Goal: Task Accomplishment & Management: Use online tool/utility

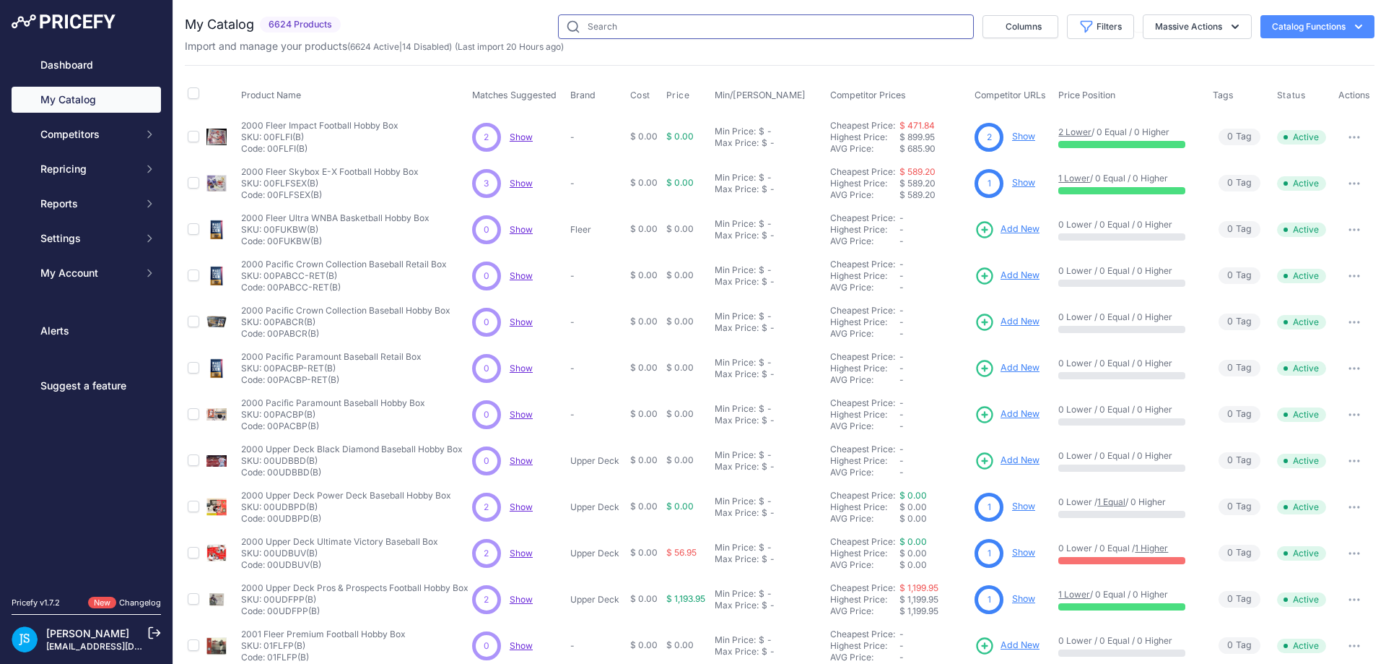
click at [586, 28] on input "text" at bounding box center [766, 26] width 416 height 25
paste input "Pokemon Paradox Destinies"
type input "Pokemon Paradox Destinies"
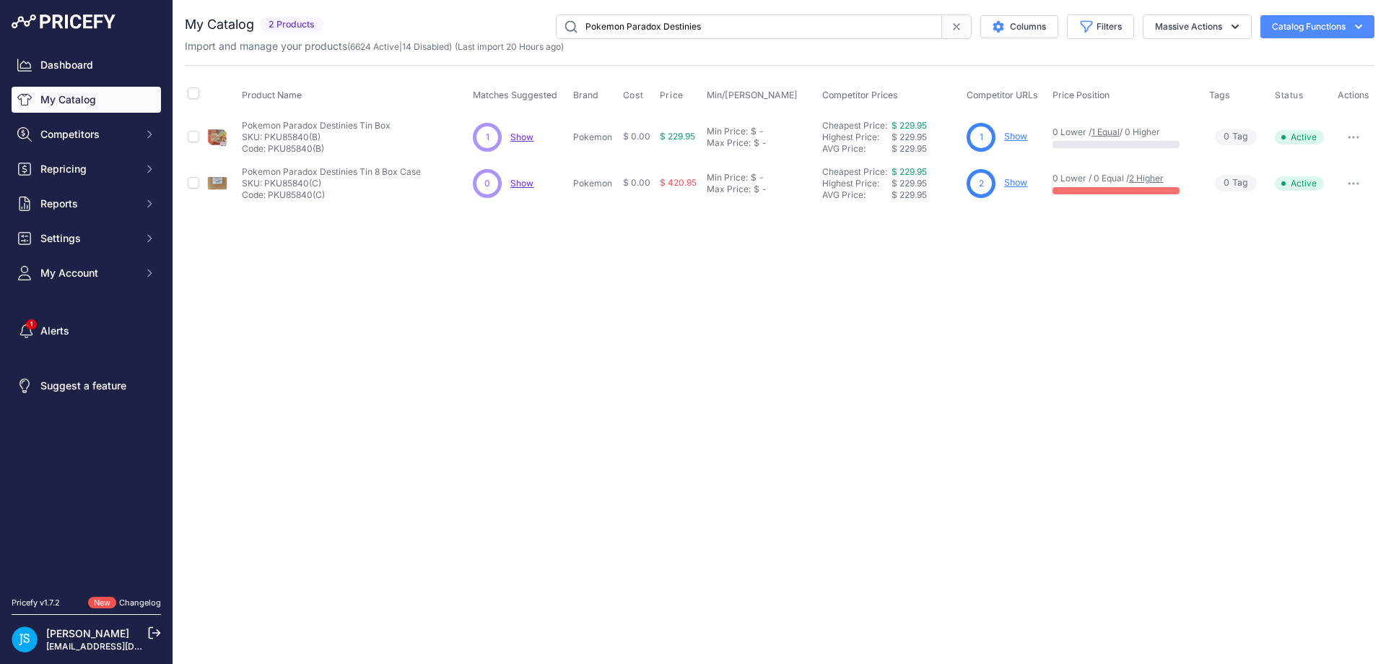
click at [1014, 136] on link "Show" at bounding box center [1015, 136] width 23 height 11
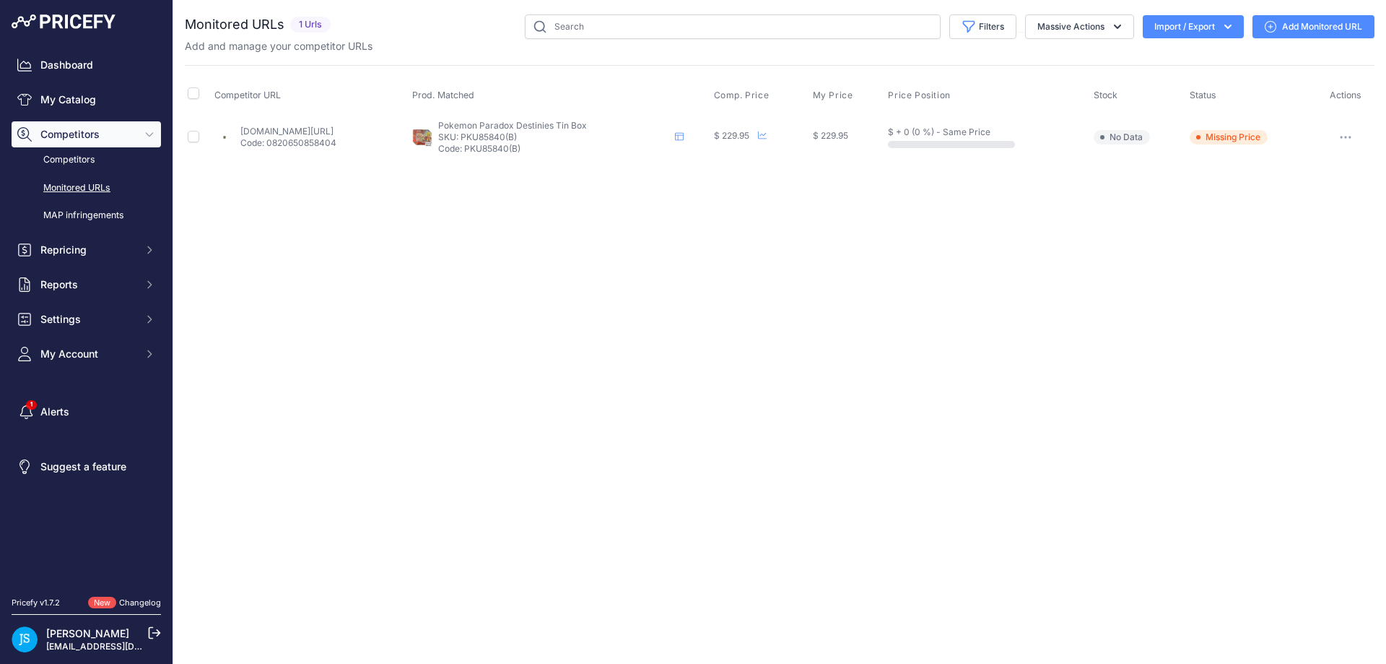
click at [1284, 26] on link "Add Monitored URL" at bounding box center [1314, 26] width 122 height 23
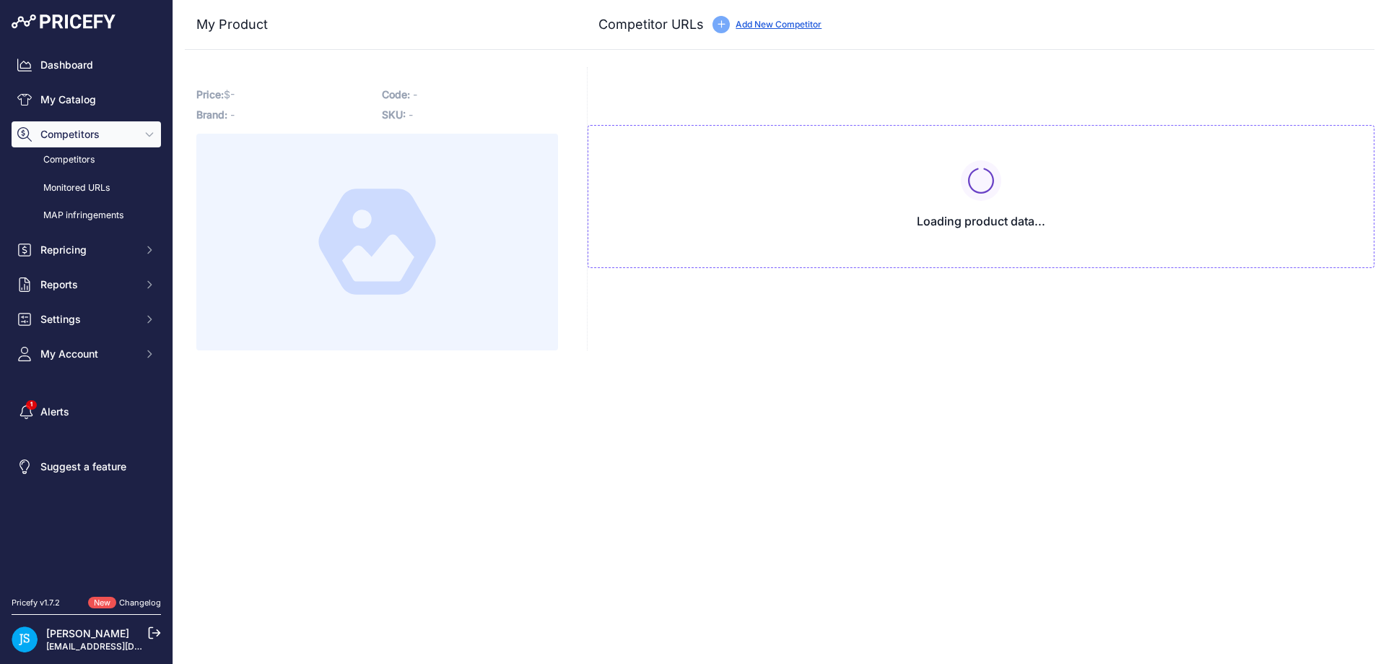
type input "[DOMAIN_NAME][URL]"
type input "www.dacardworld.com/gaming/pokemon-paradox-destinies-tin?prirule_jdsnikfkfjsd=5…"
type input "www.steelcitycollectibles.com/i/pokemon-paradox-destinies-tin-case?prirule_jdsn…"
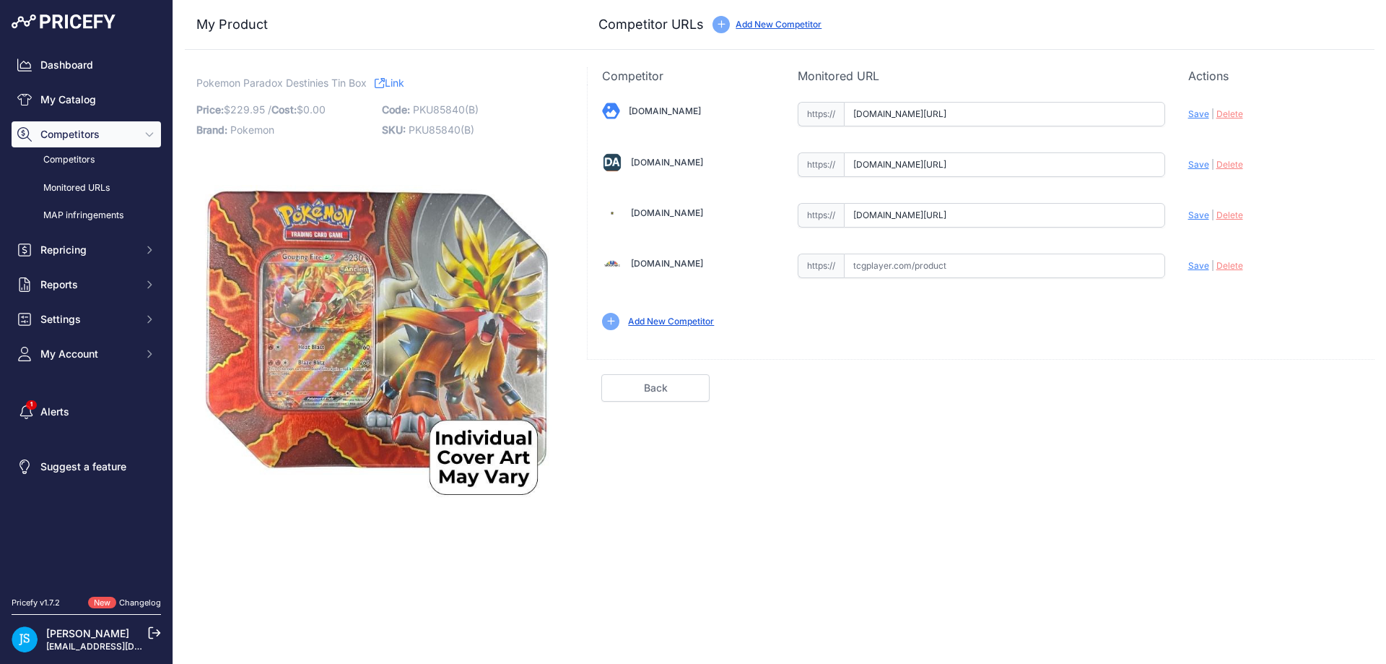
scroll to position [0, 94]
drag, startPoint x: 1131, startPoint y: 217, endPoint x: 1180, endPoint y: 212, distance: 48.6
click at [1180, 212] on div "Blowoutcards.com Valid Save" at bounding box center [981, 214] width 787 height 260
click at [1234, 216] on span "Delete" at bounding box center [1230, 214] width 27 height 11
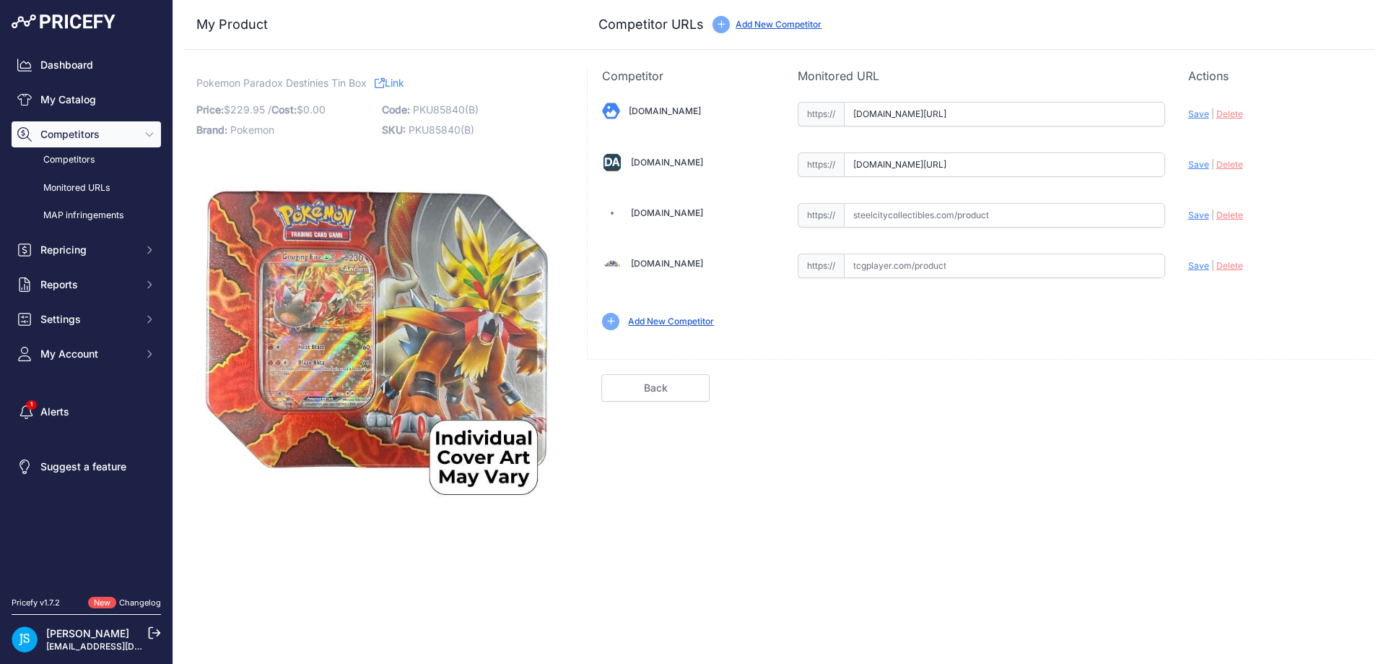
drag, startPoint x: 1097, startPoint y: 163, endPoint x: 1179, endPoint y: 162, distance: 82.3
click at [1179, 162] on div "Blowoutcards.com Valid Save" at bounding box center [981, 214] width 787 height 260
drag, startPoint x: 1093, startPoint y: 116, endPoint x: 1176, endPoint y: 113, distance: 83.1
click at [1176, 113] on div "Blowoutcards.com Valid Save" at bounding box center [981, 214] width 787 height 260
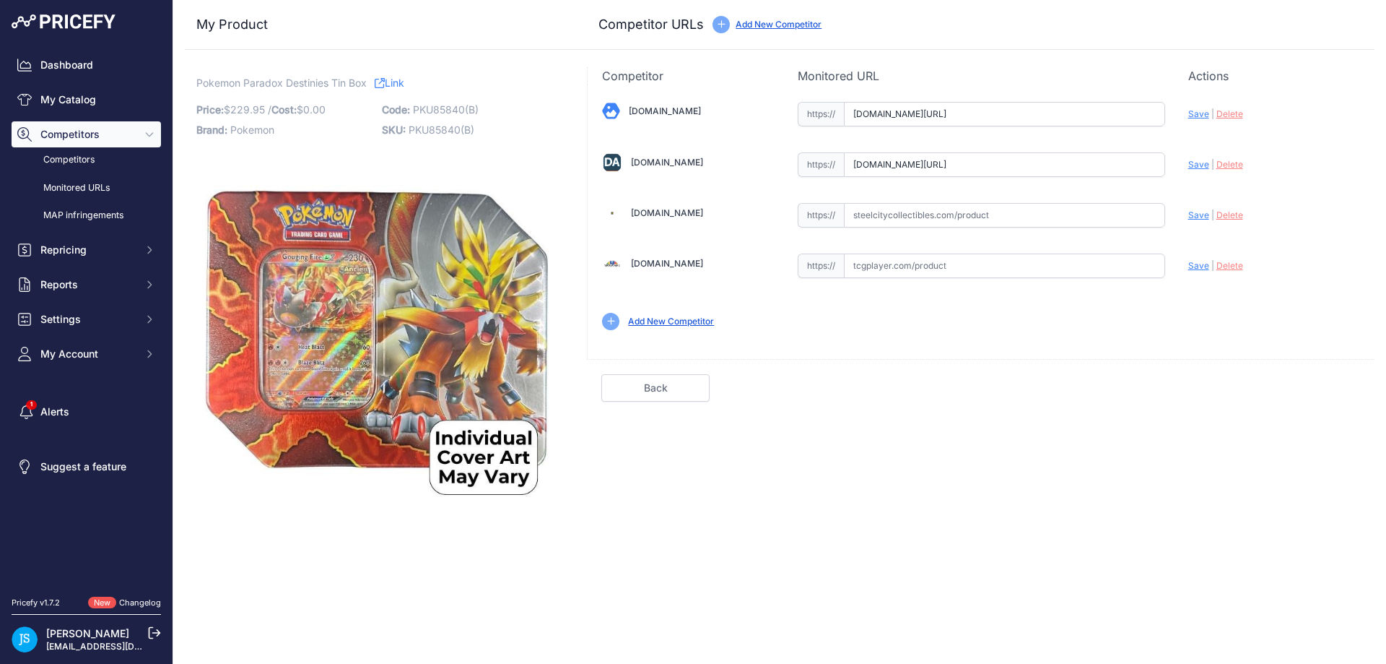
click at [1284, 149] on div "Update Profile Save | Delete Analyzing" at bounding box center [1274, 160] width 172 height 22
click at [93, 106] on link "My Catalog" at bounding box center [86, 100] width 149 height 26
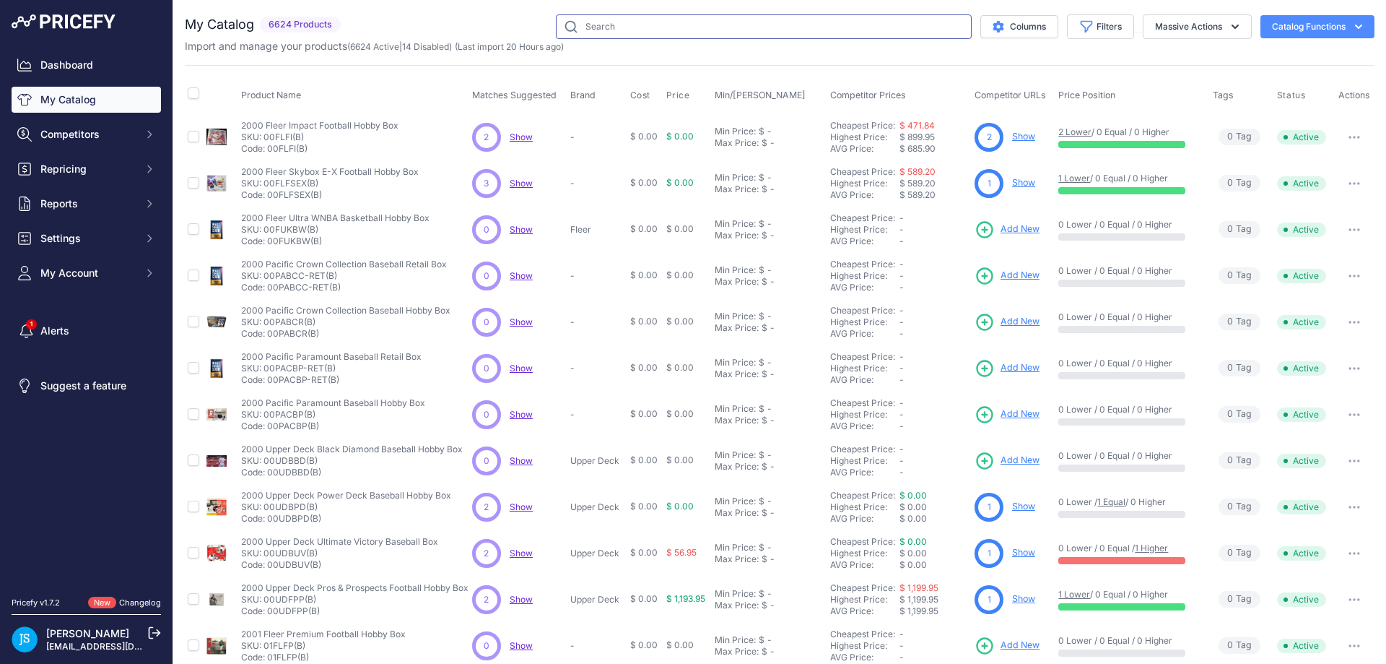
click at [600, 24] on input "text" at bounding box center [764, 26] width 416 height 25
type input "2025 panini prizm wnba"
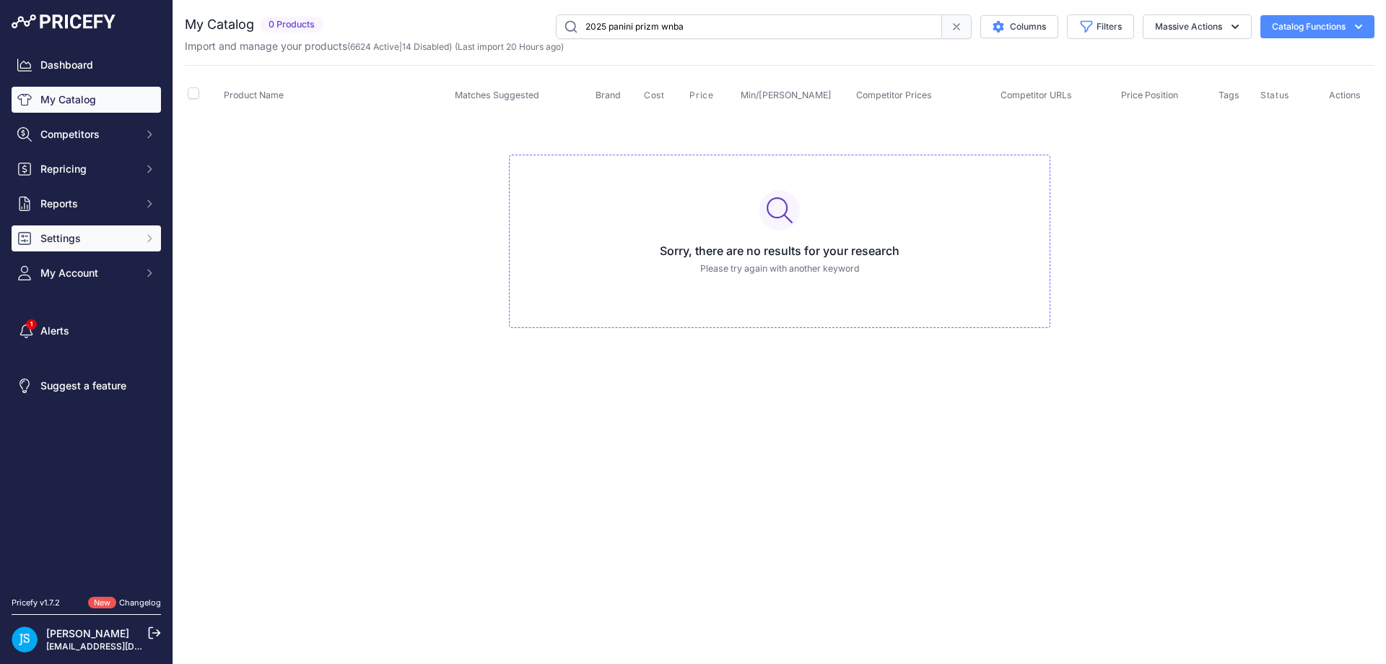
click at [95, 235] on span "Settings" at bounding box center [87, 238] width 95 height 14
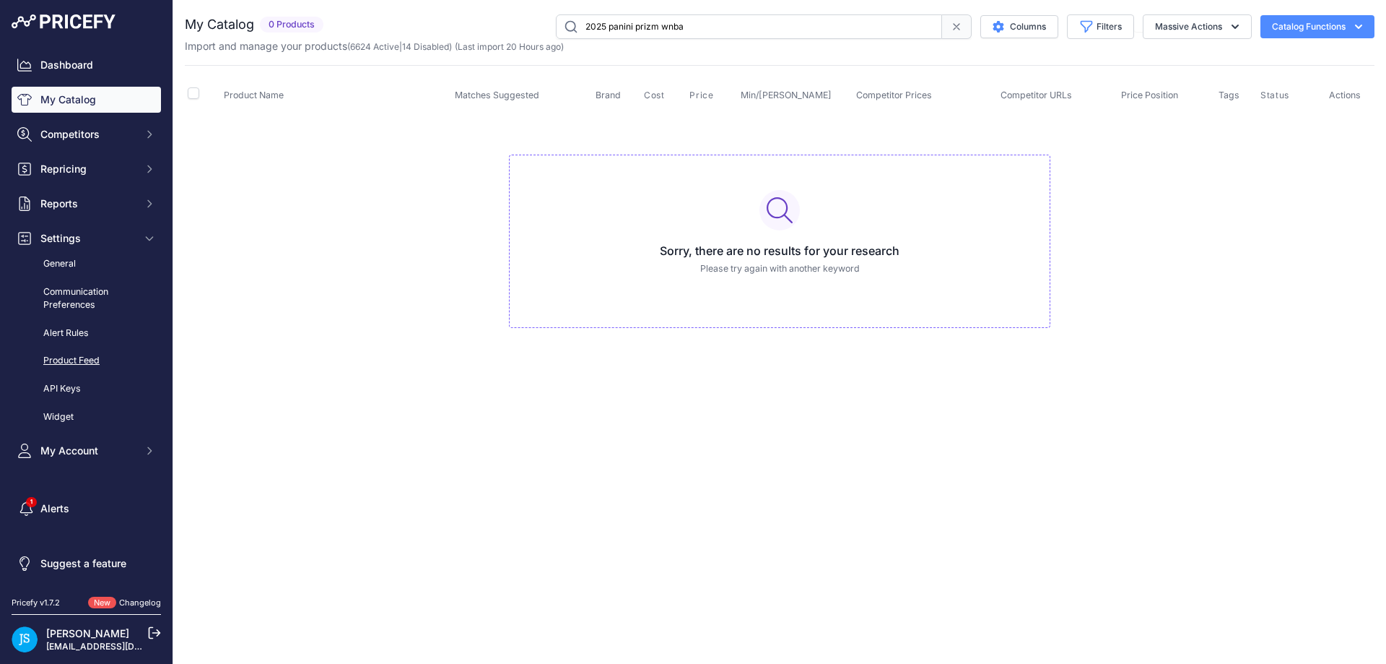
click at [93, 353] on link "Product Feed" at bounding box center [86, 360] width 149 height 25
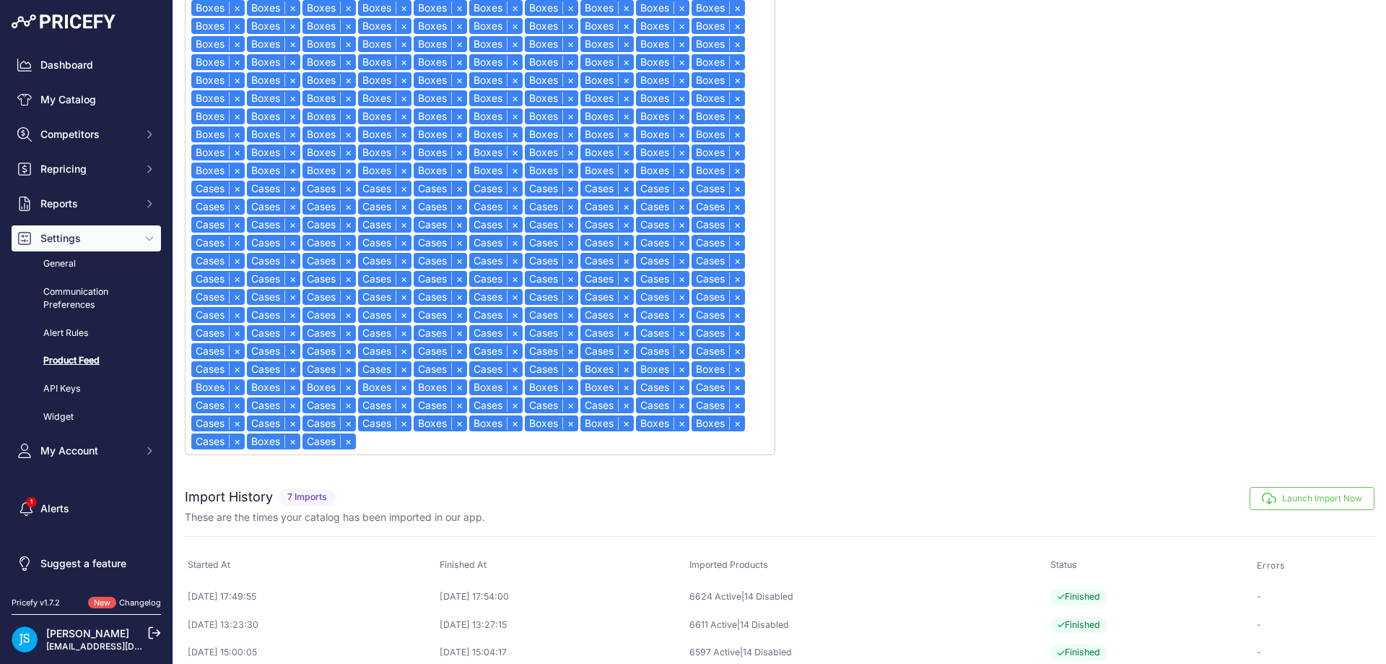
scroll to position [752, 0]
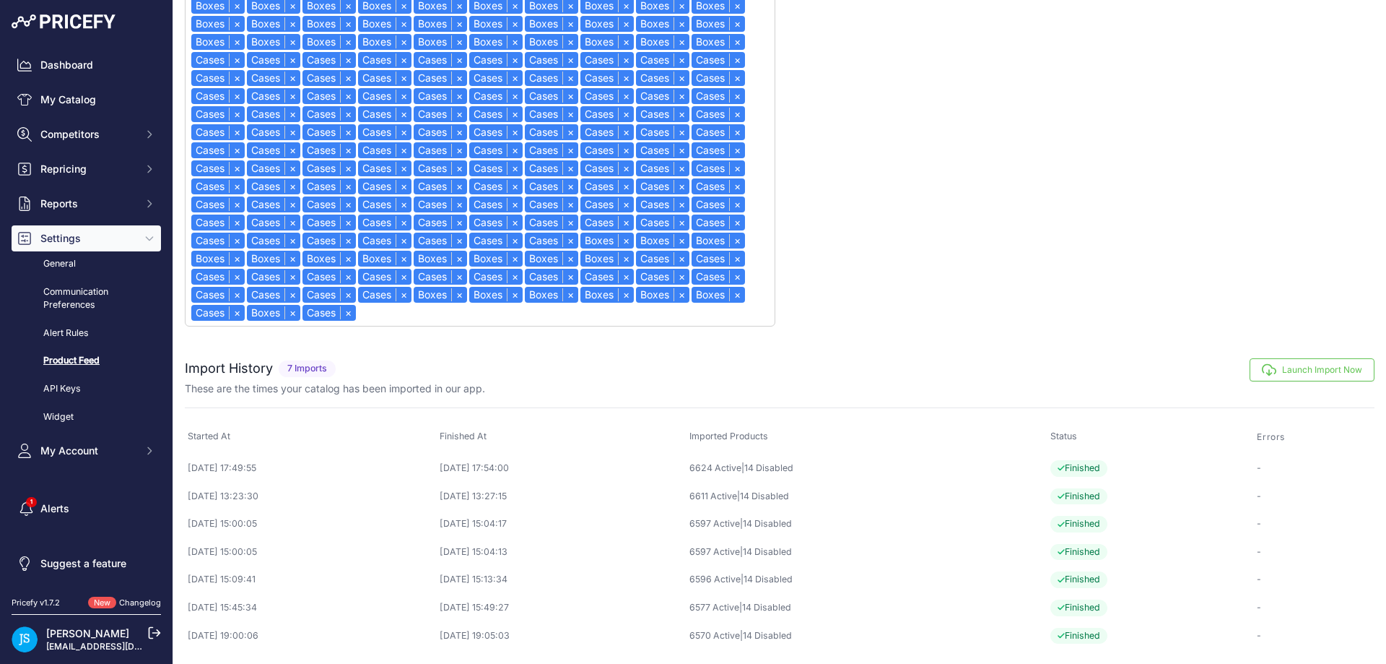
click at [1294, 374] on button "Launch Import Now" at bounding box center [1312, 369] width 125 height 23
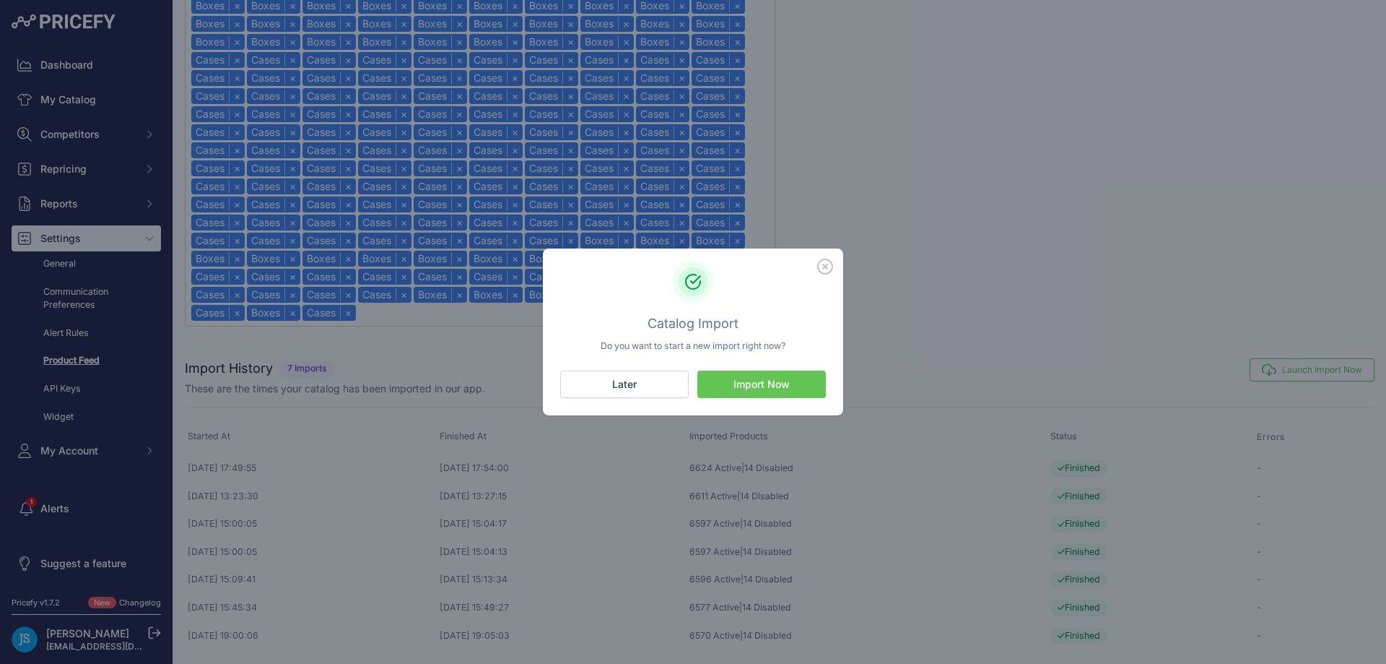
click at [787, 377] on button "Import Now" at bounding box center [761, 383] width 129 height 27
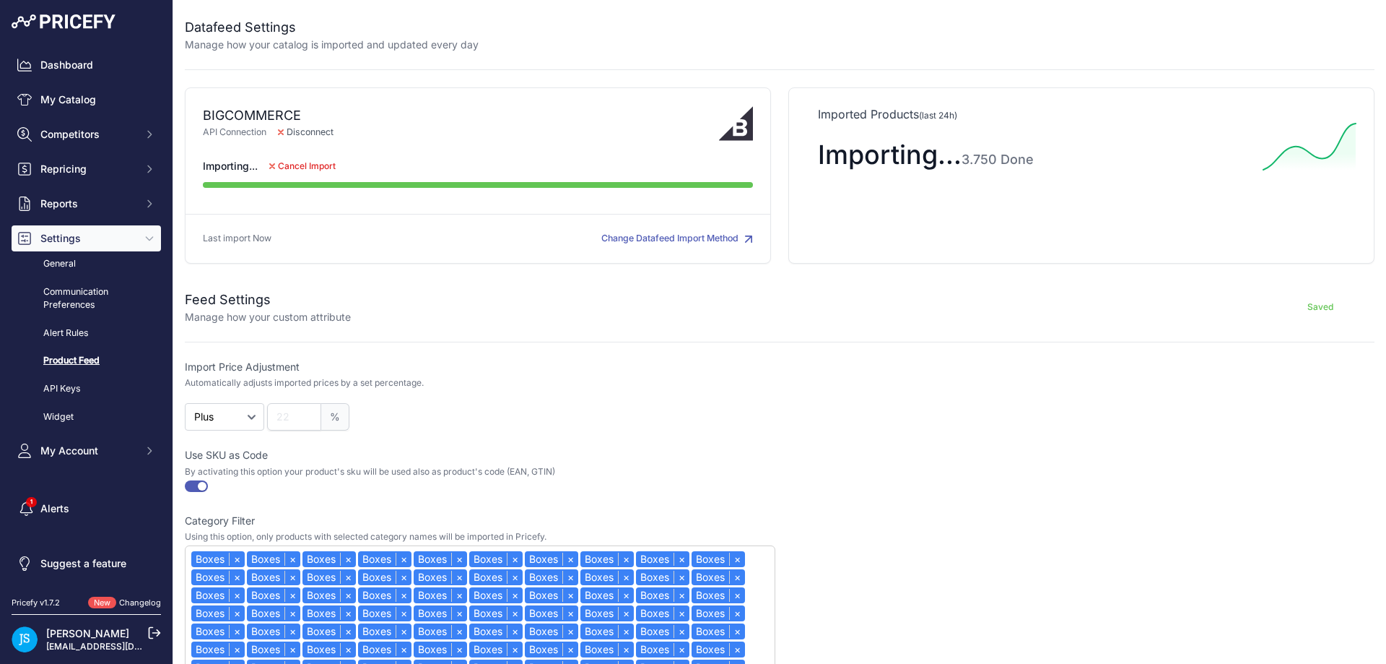
drag, startPoint x: 826, startPoint y: 62, endPoint x: 804, endPoint y: 58, distance: 22.7
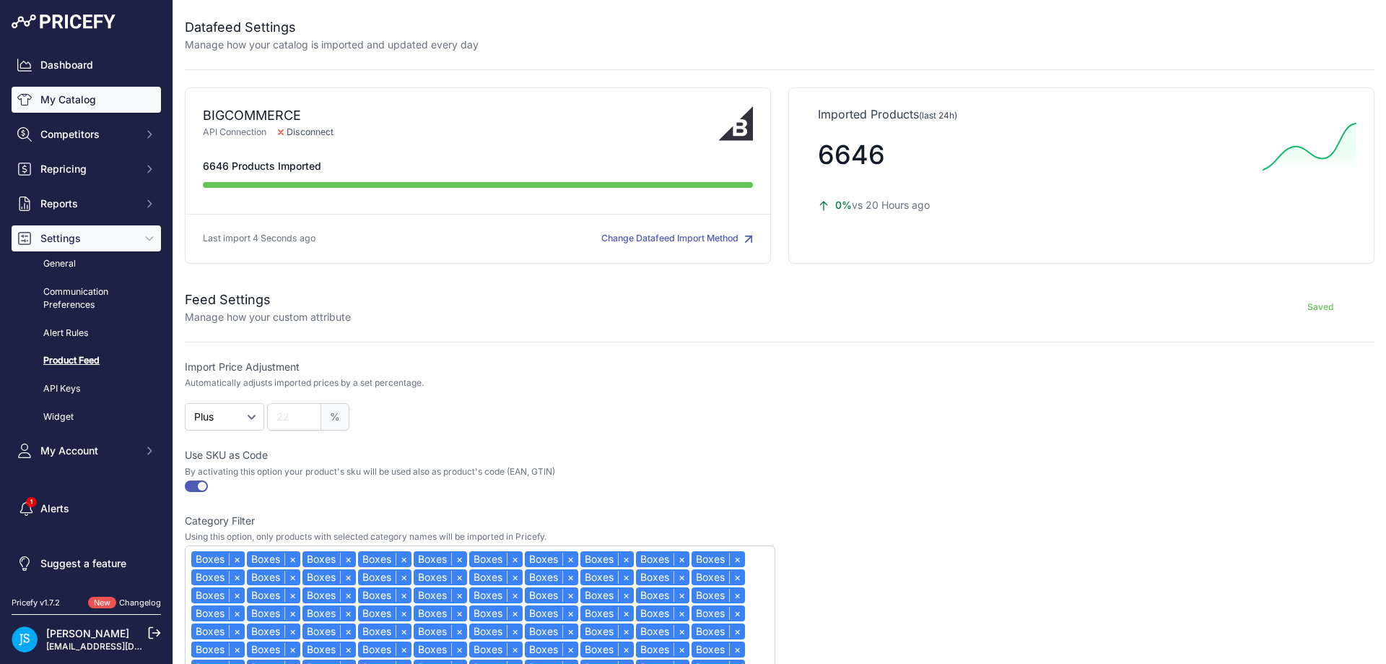
click at [71, 97] on link "My Catalog" at bounding box center [86, 100] width 149 height 26
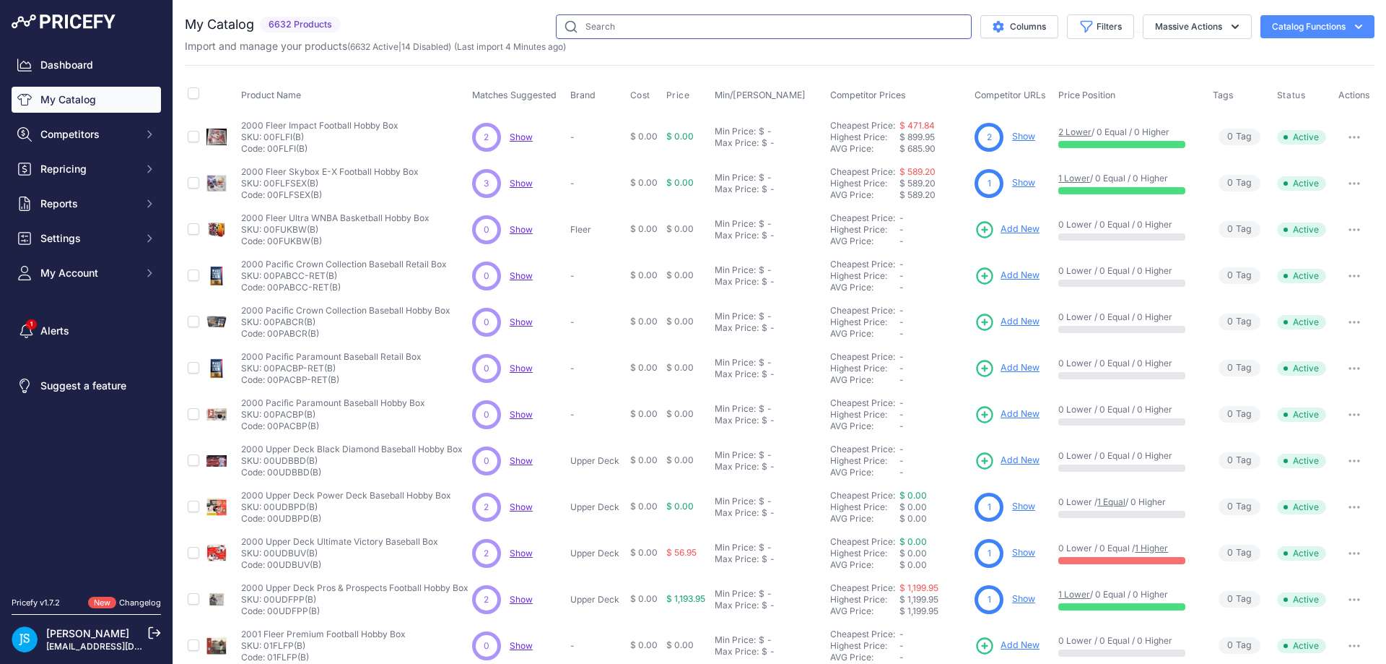
click at [663, 32] on input "text" at bounding box center [764, 26] width 416 height 25
type input "2025 panini prizm wnba"
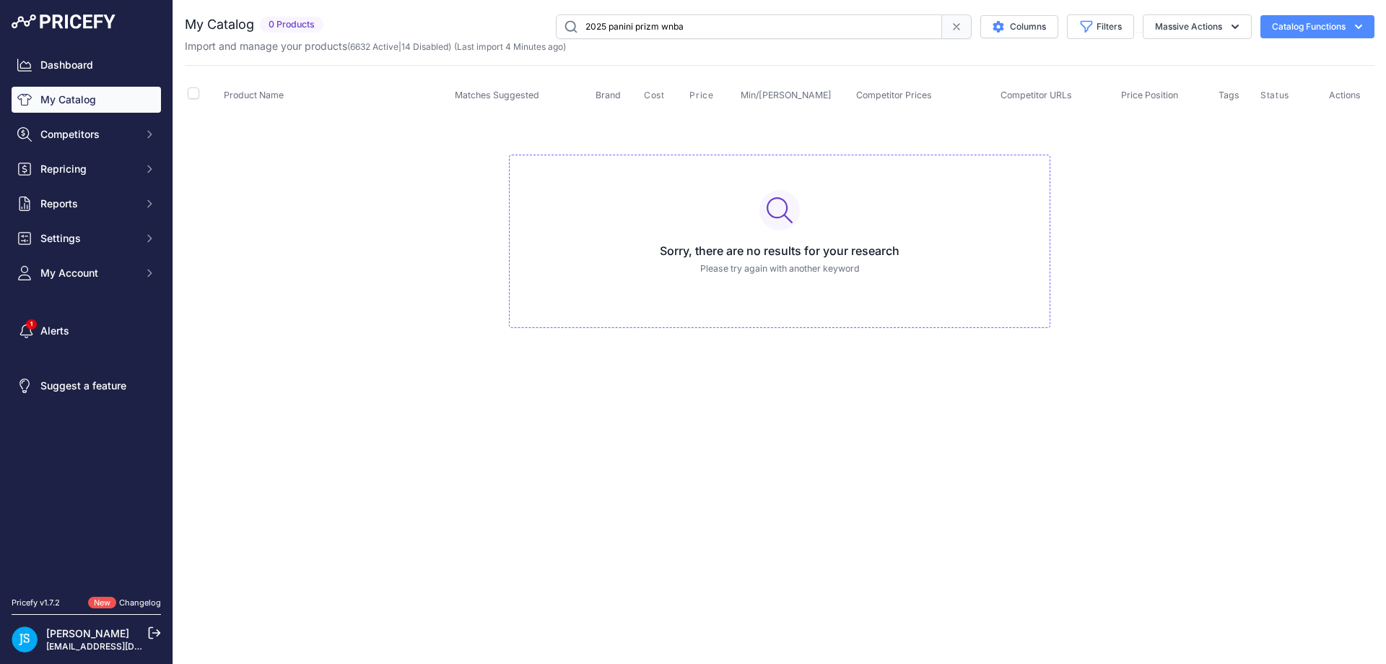
click at [656, 25] on input "2025 panini prizm wnba" at bounding box center [749, 26] width 386 height 25
